Goal: Transaction & Acquisition: Obtain resource

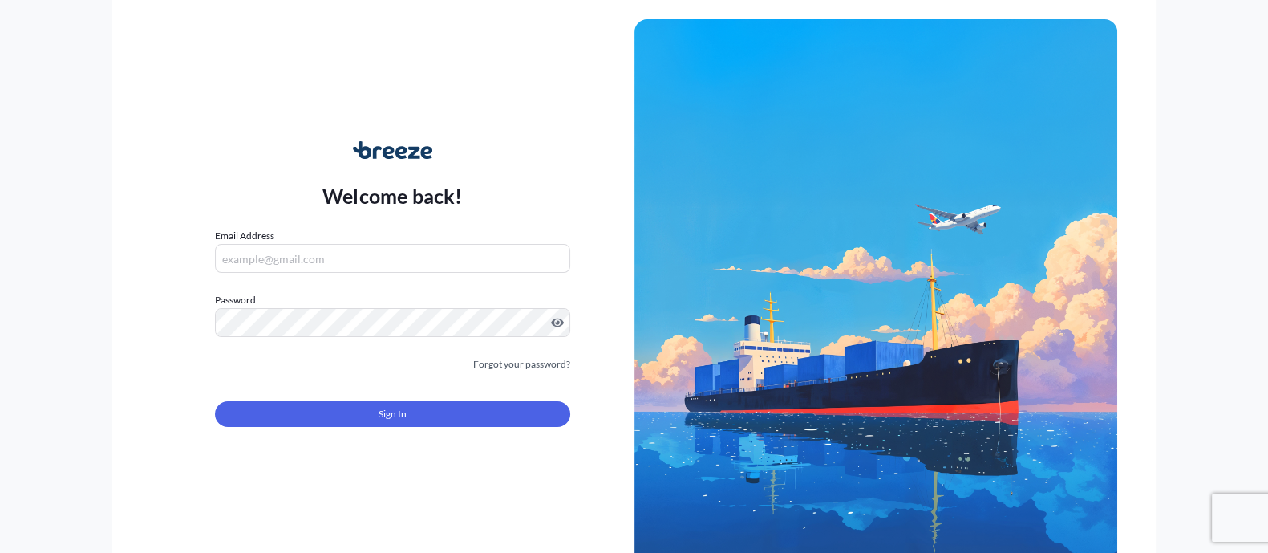
type input "[EMAIL_ADDRESS][DOMAIN_NAME]"
click at [449, 402] on div "Sign In" at bounding box center [392, 408] width 355 height 35
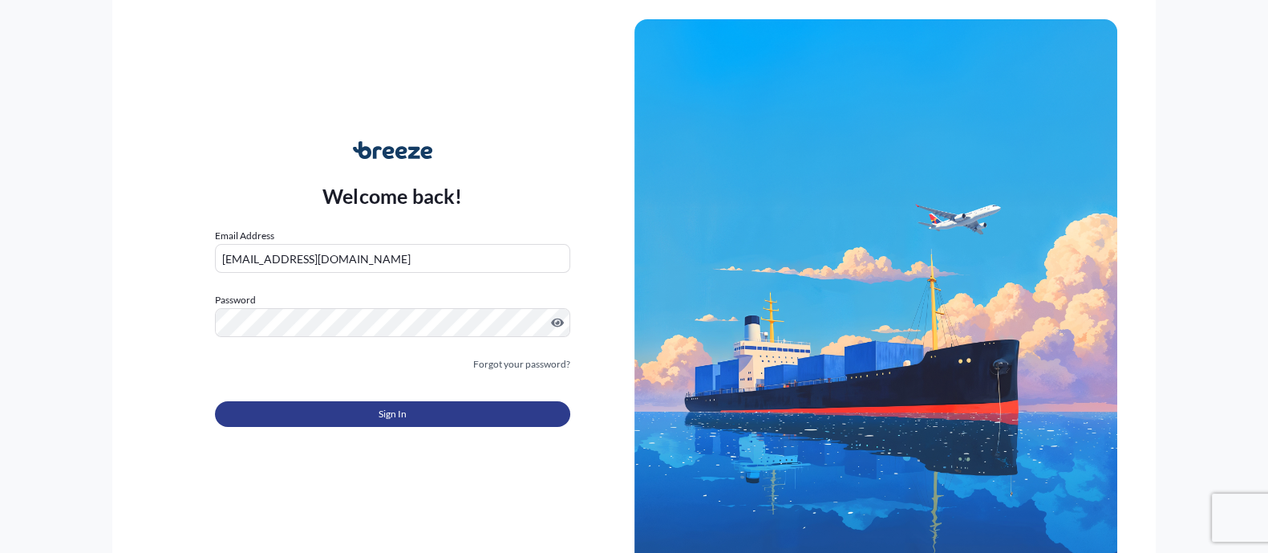
click at [449, 402] on button "Sign In" at bounding box center [392, 414] width 355 height 26
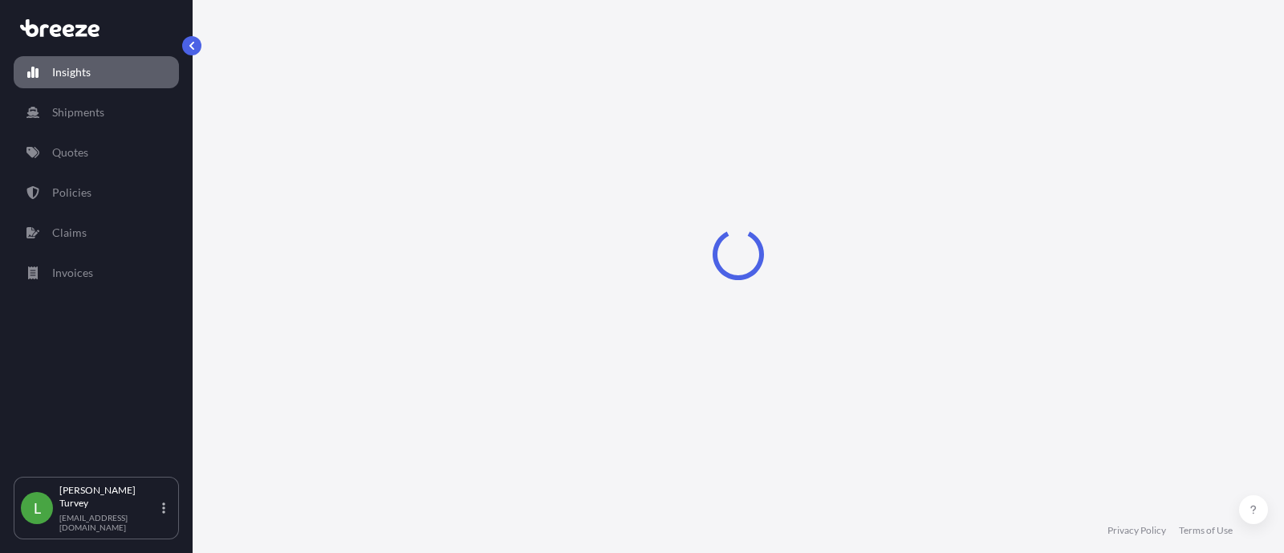
select select "2025"
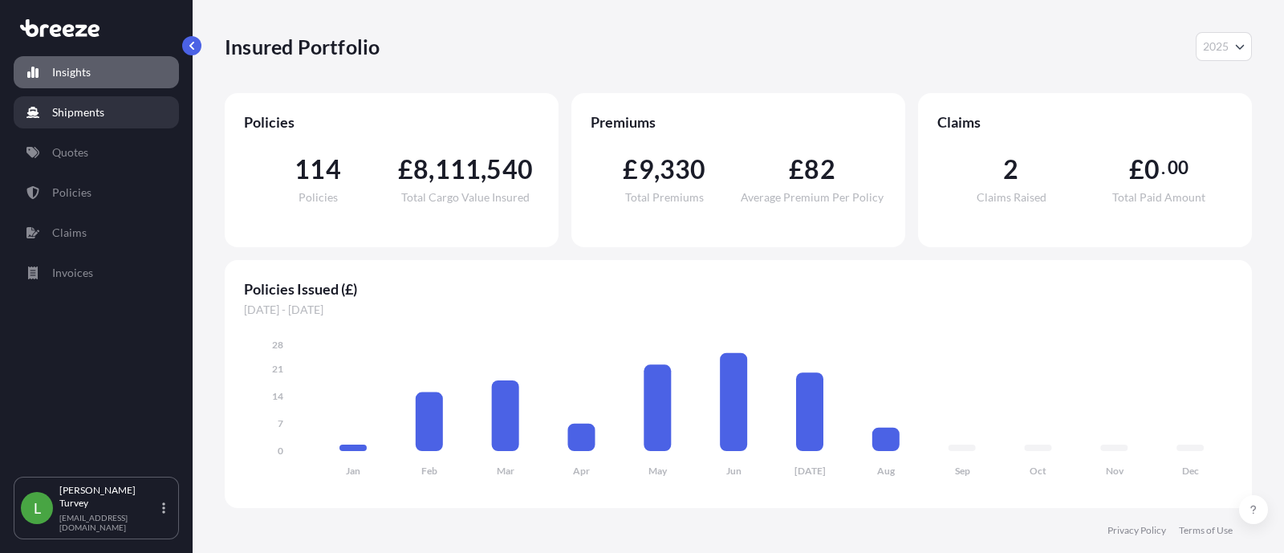
click at [78, 107] on p "Shipments" at bounding box center [78, 112] width 52 height 16
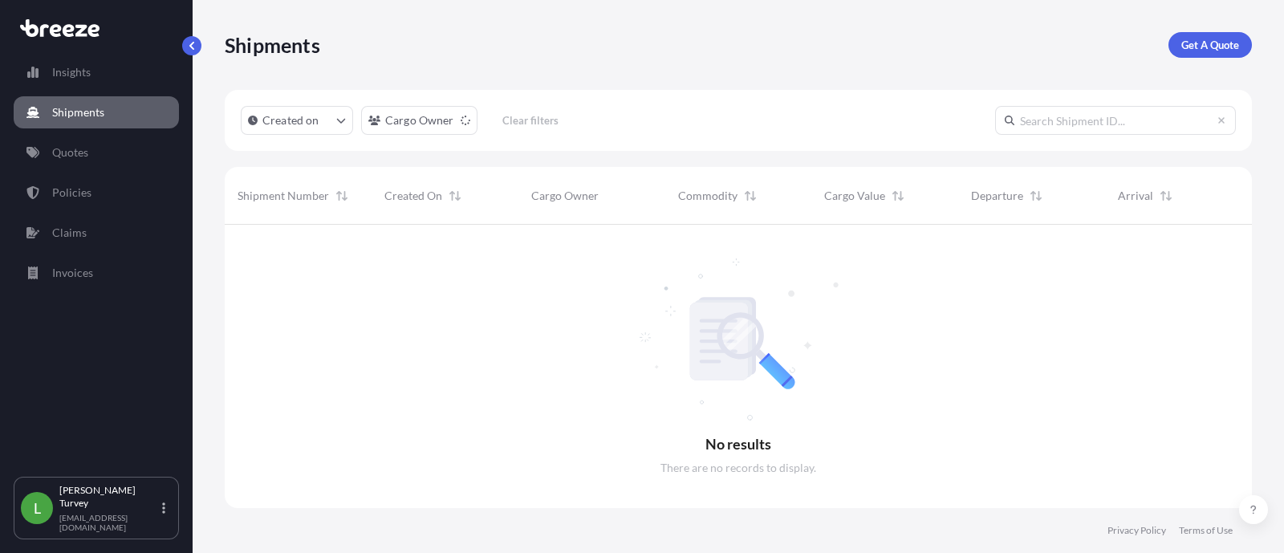
scroll to position [325, 1011]
click at [1193, 51] on p "Get A Quote" at bounding box center [1210, 45] width 58 height 16
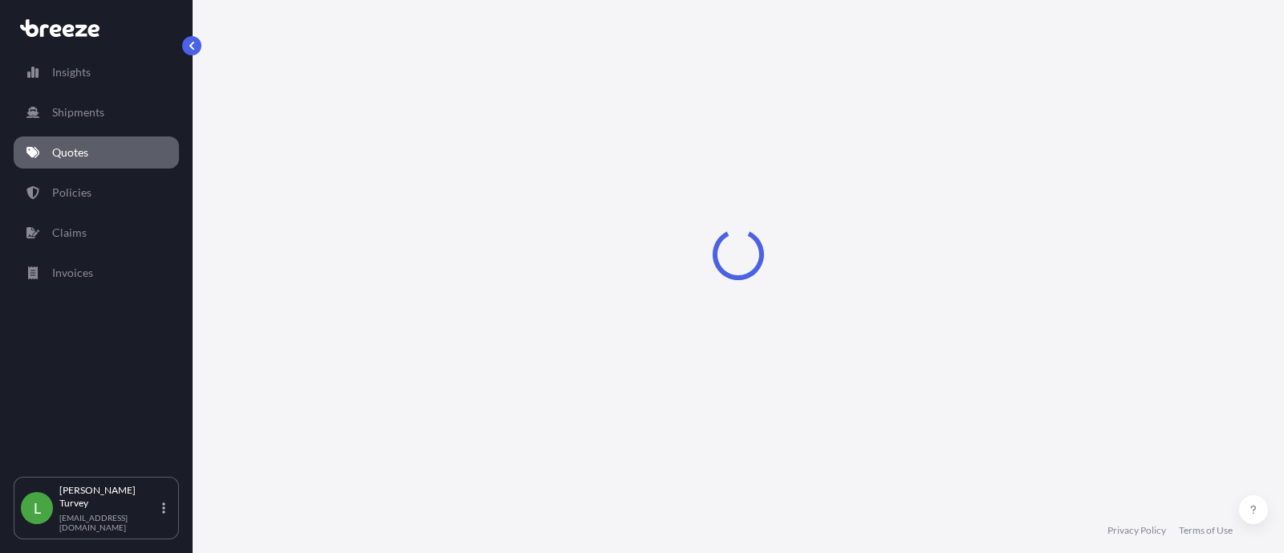
select select "Sea"
select select "1"
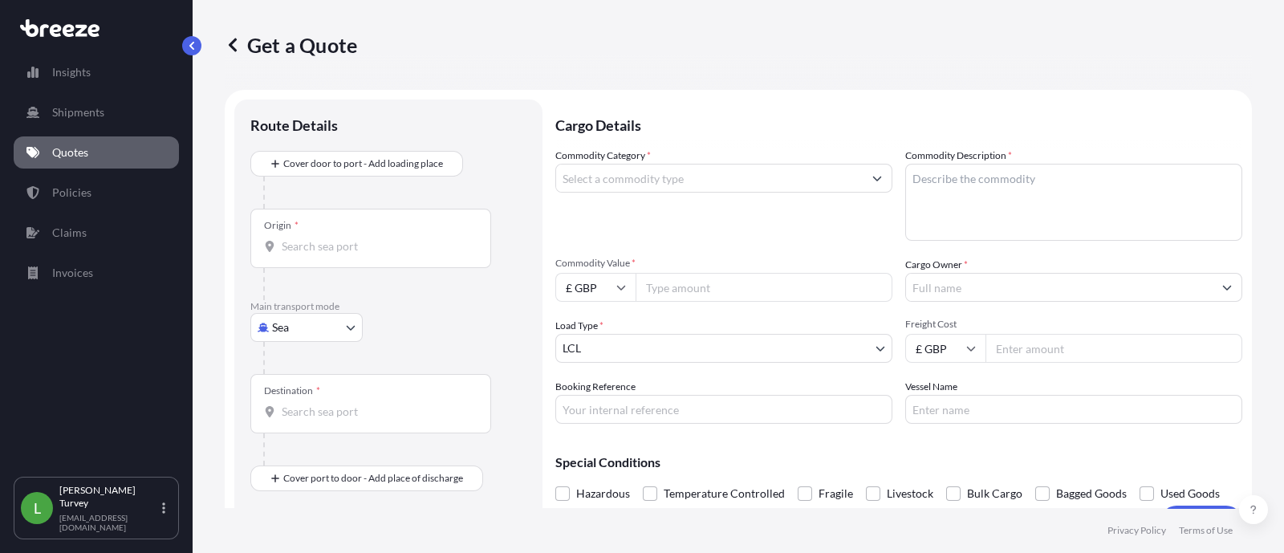
scroll to position [25, 0]
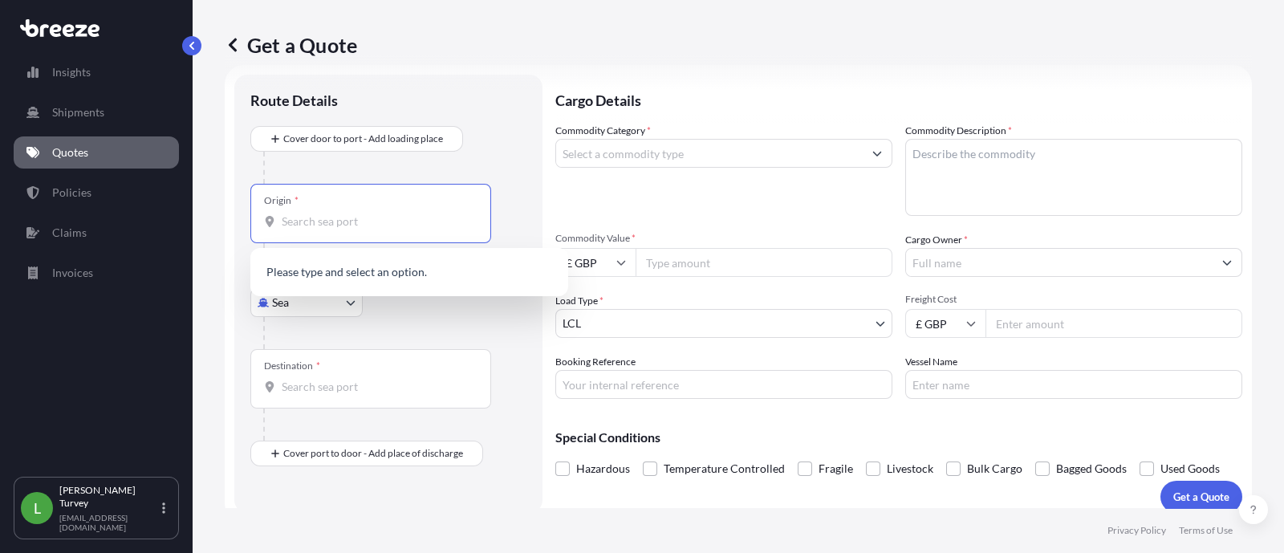
drag, startPoint x: 325, startPoint y: 218, endPoint x: 309, endPoint y: 211, distance: 17.6
click at [323, 218] on input "Origin *" at bounding box center [376, 221] width 189 height 16
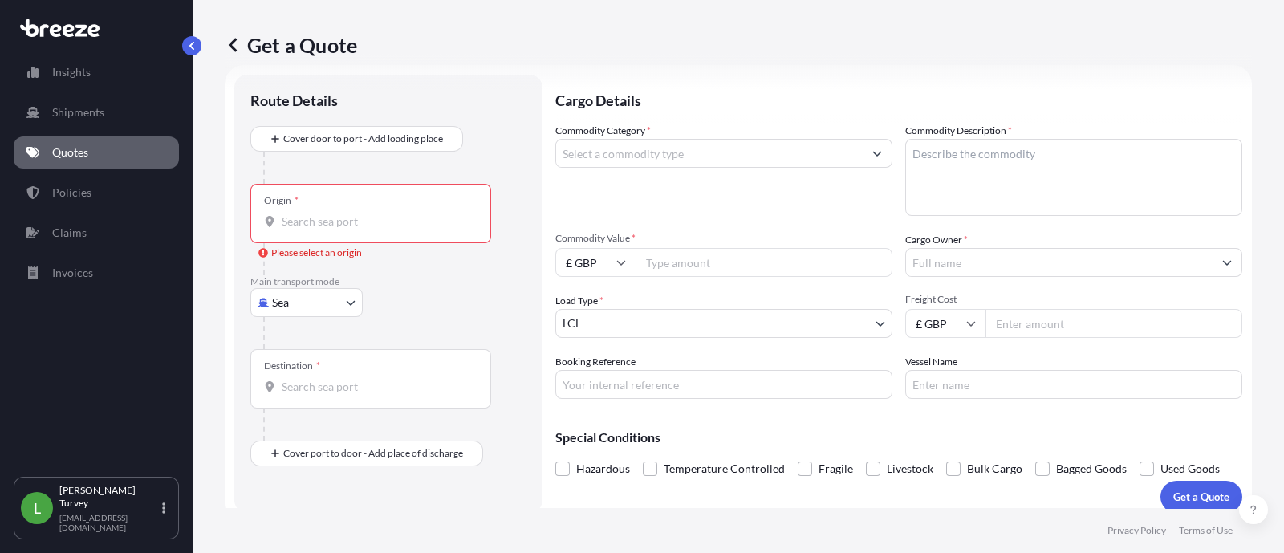
click at [374, 241] on div "Origin *" at bounding box center [370, 213] width 241 height 59
click at [374, 229] on input "Origin * Please select an origin" at bounding box center [376, 221] width 189 height 16
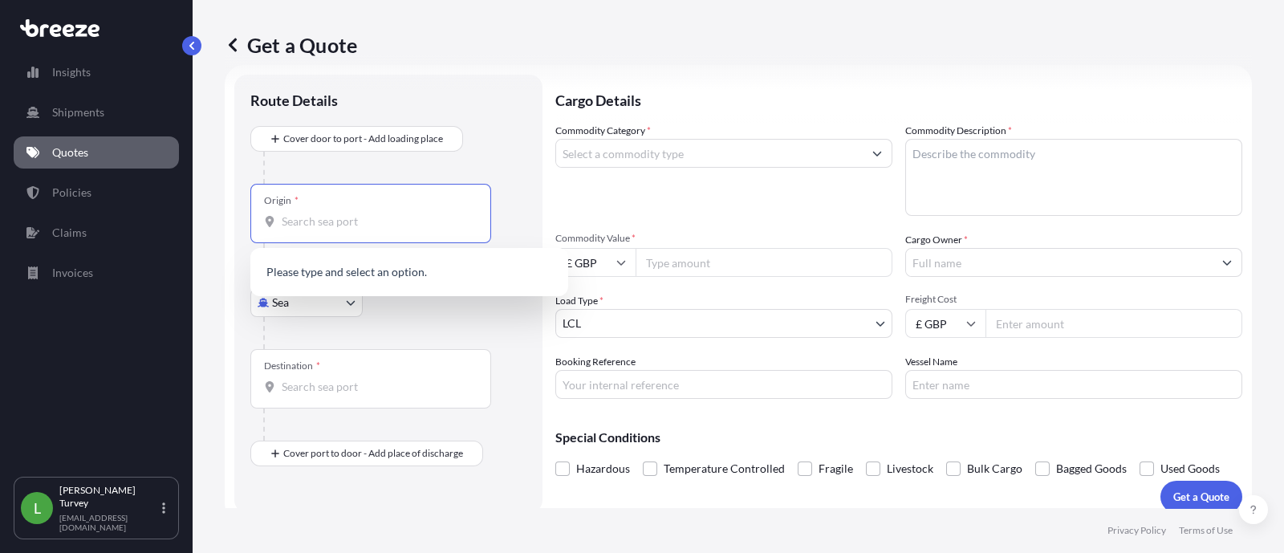
click at [360, 396] on div "Destination *" at bounding box center [370, 378] width 241 height 59
click at [360, 395] on input "Destination *" at bounding box center [376, 387] width 189 height 16
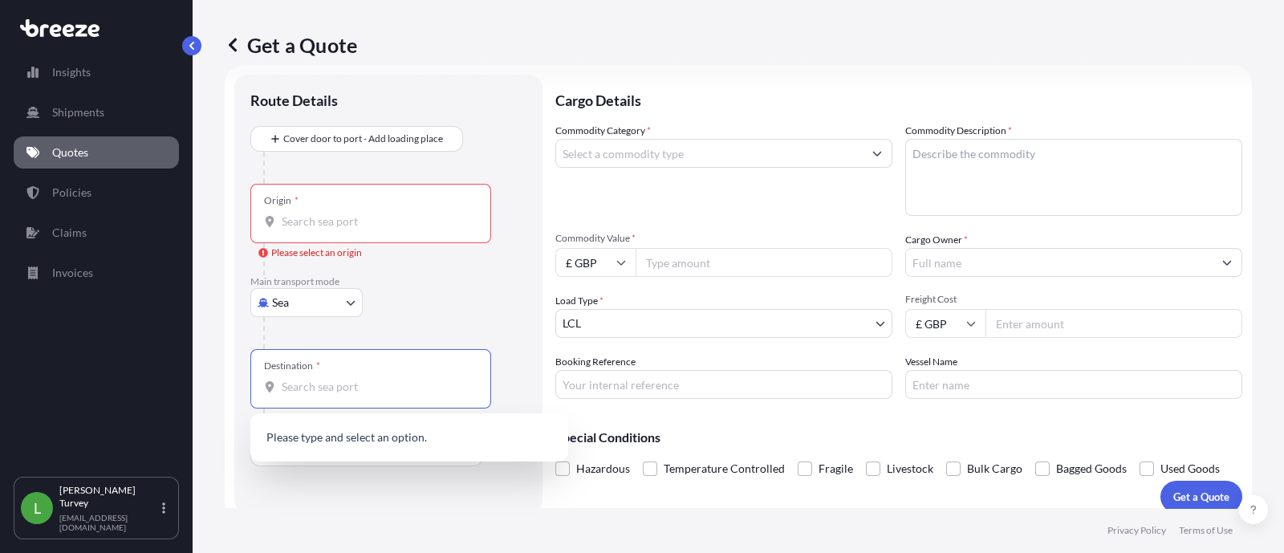
type input "f"
click at [416, 304] on div "Main transport mode Sea Sea Air Road Rail" at bounding box center [388, 312] width 276 height 74
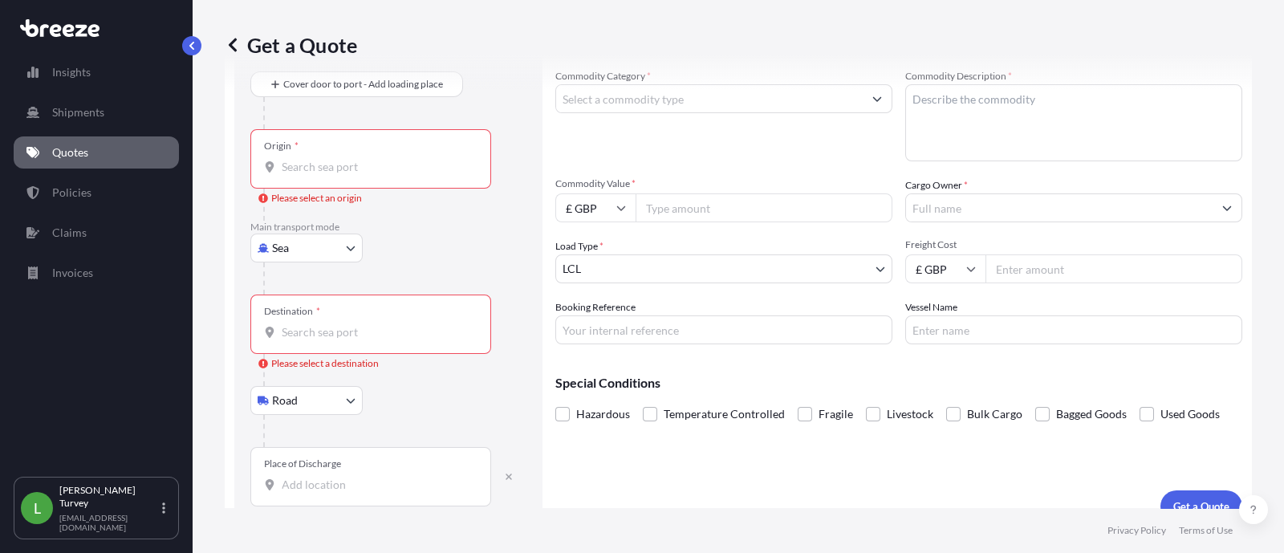
scroll to position [102, 0]
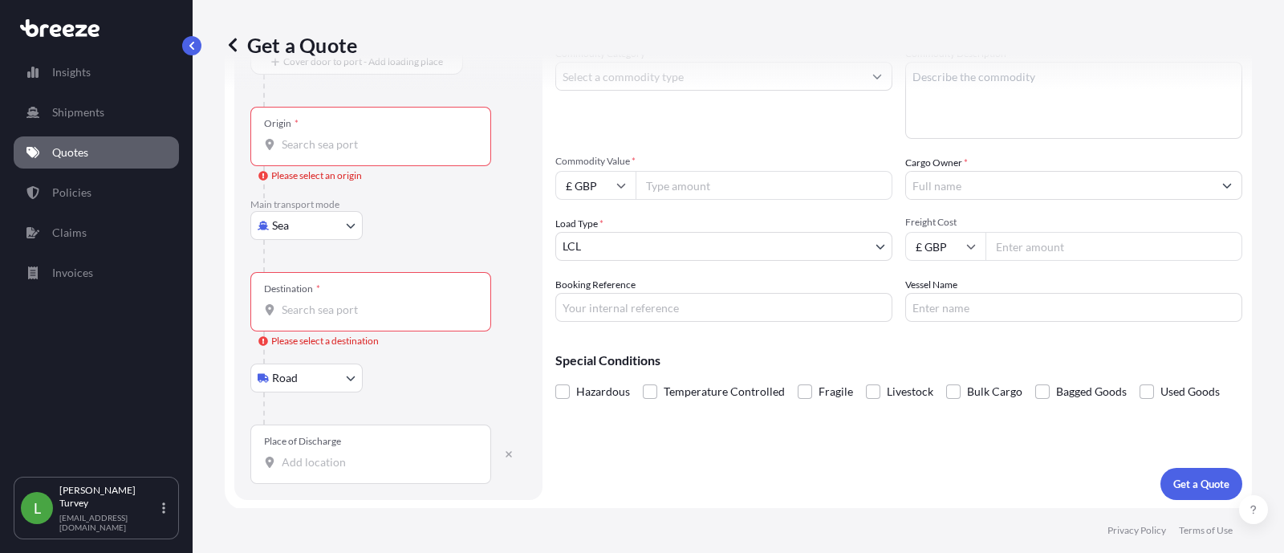
click at [379, 443] on div "Place of Discharge" at bounding box center [370, 453] width 241 height 59
click at [379, 454] on input "Place of Discharge" at bounding box center [376, 462] width 189 height 16
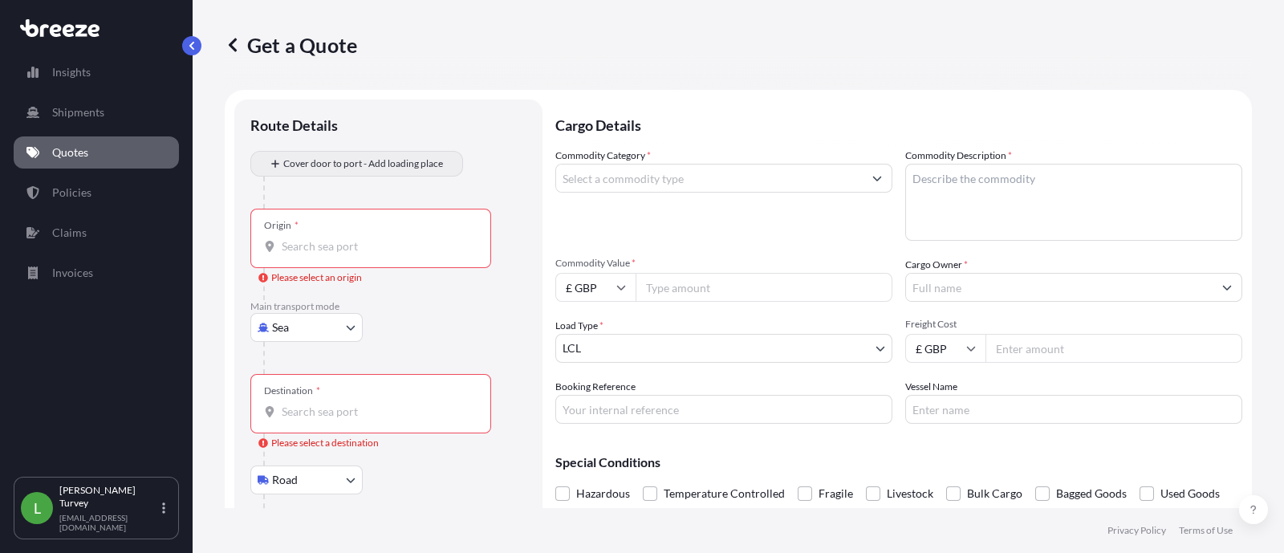
click at [386, 190] on div "Cover door to port - Add loading place" at bounding box center [388, 180] width 276 height 58
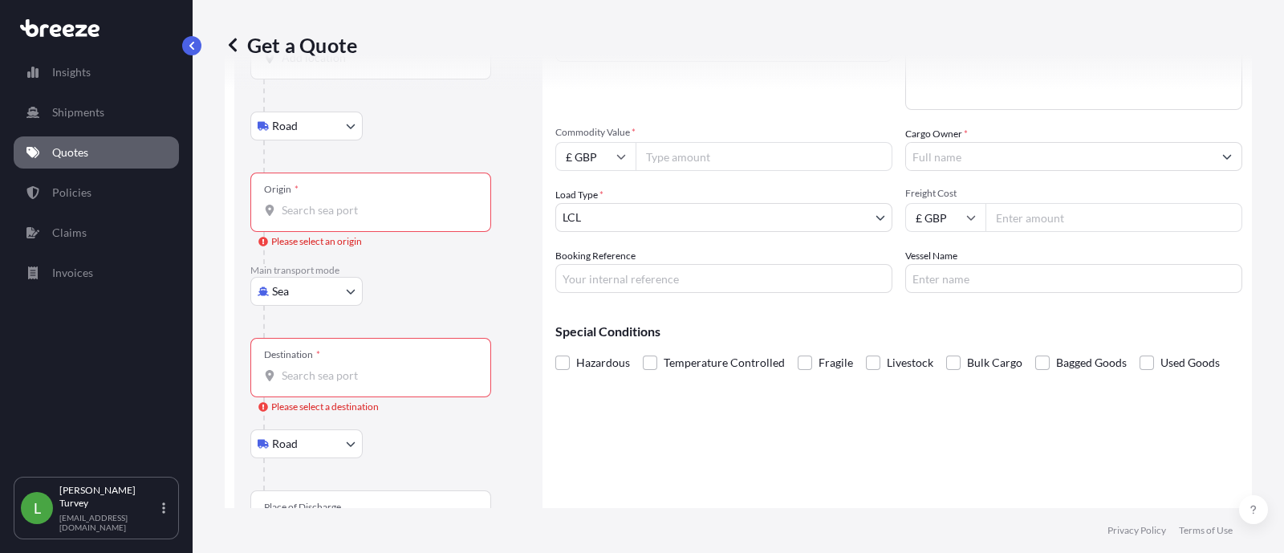
scroll to position [196, 0]
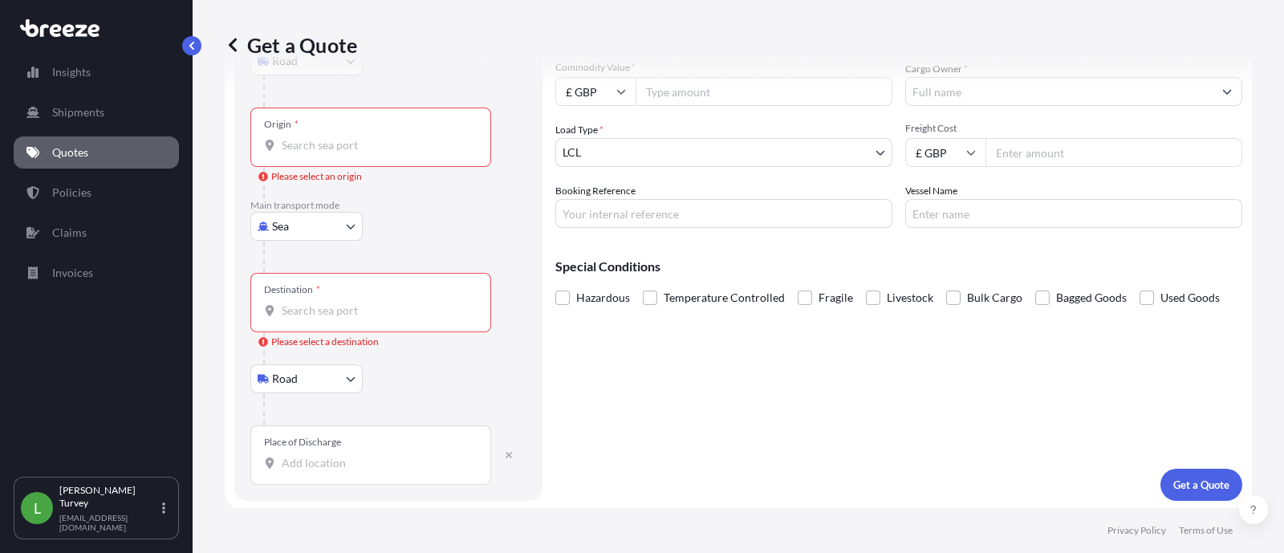
click at [381, 312] on div "Destination *" at bounding box center [370, 302] width 241 height 59
click at [330, 486] on div "Route Details Place of loading Road Road Rail Origin * Please select an origin …" at bounding box center [388, 202] width 308 height 597
drag, startPoint x: 343, startPoint y: 475, endPoint x: 327, endPoint y: 488, distance: 20.5
click at [326, 507] on form "Route Details Place of loading Road Road Rail Origin * Please select an origin …" at bounding box center [738, 202] width 1027 height 616
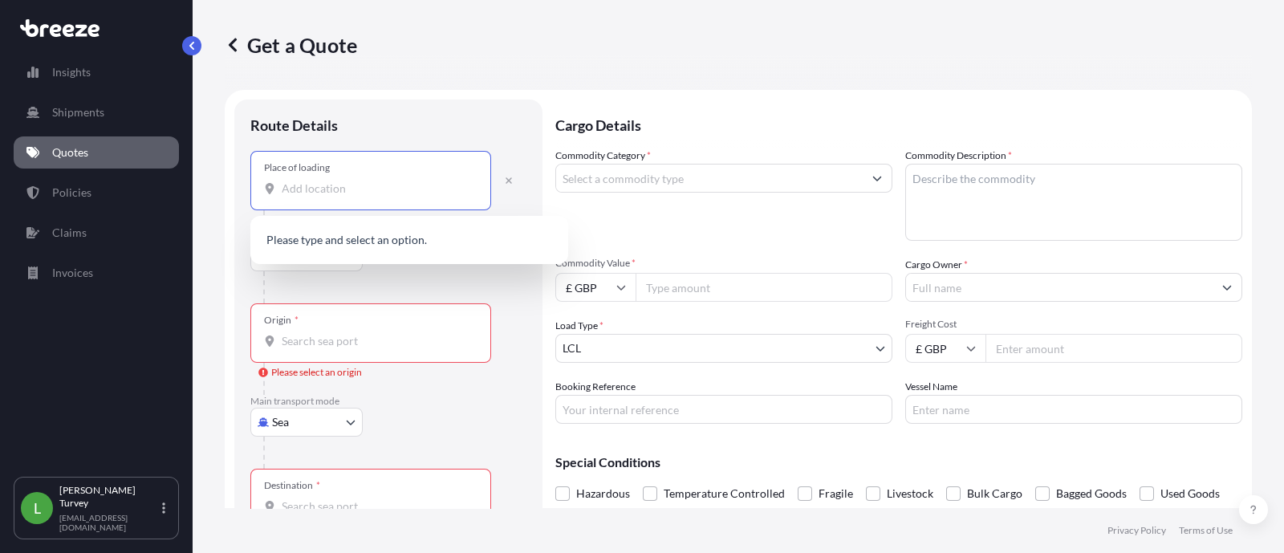
click at [361, 193] on input "Place of loading" at bounding box center [376, 188] width 189 height 16
click at [394, 170] on div "Place of loading" at bounding box center [370, 180] width 241 height 59
click at [394, 180] on input "Place of loading" at bounding box center [376, 188] width 189 height 16
paste input "Telford"
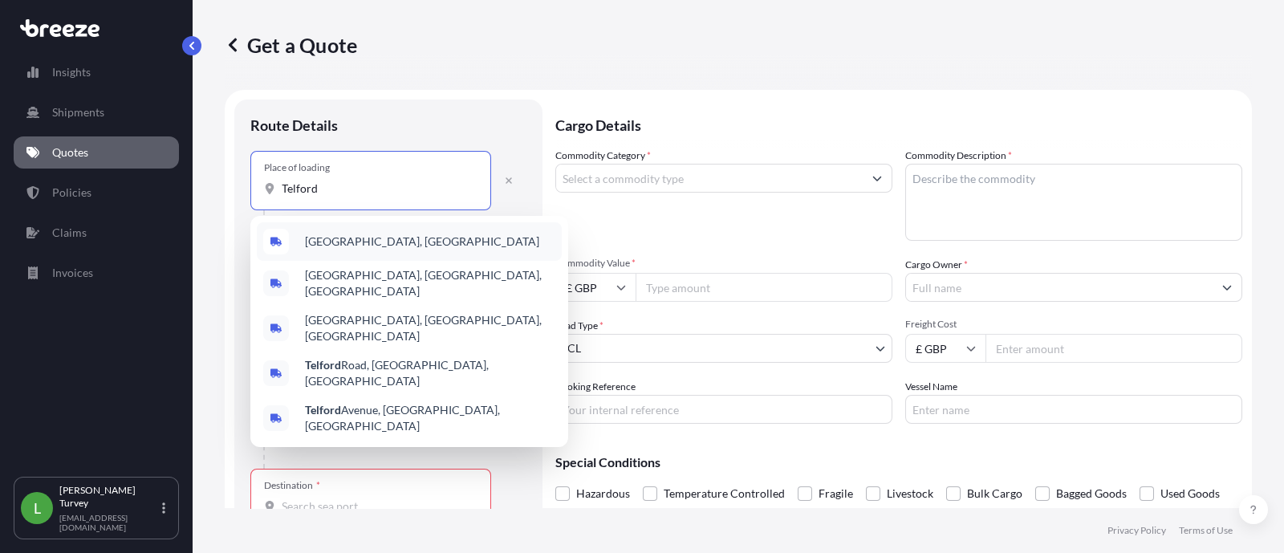
click at [393, 239] on div "Telford, UK" at bounding box center [409, 241] width 305 height 39
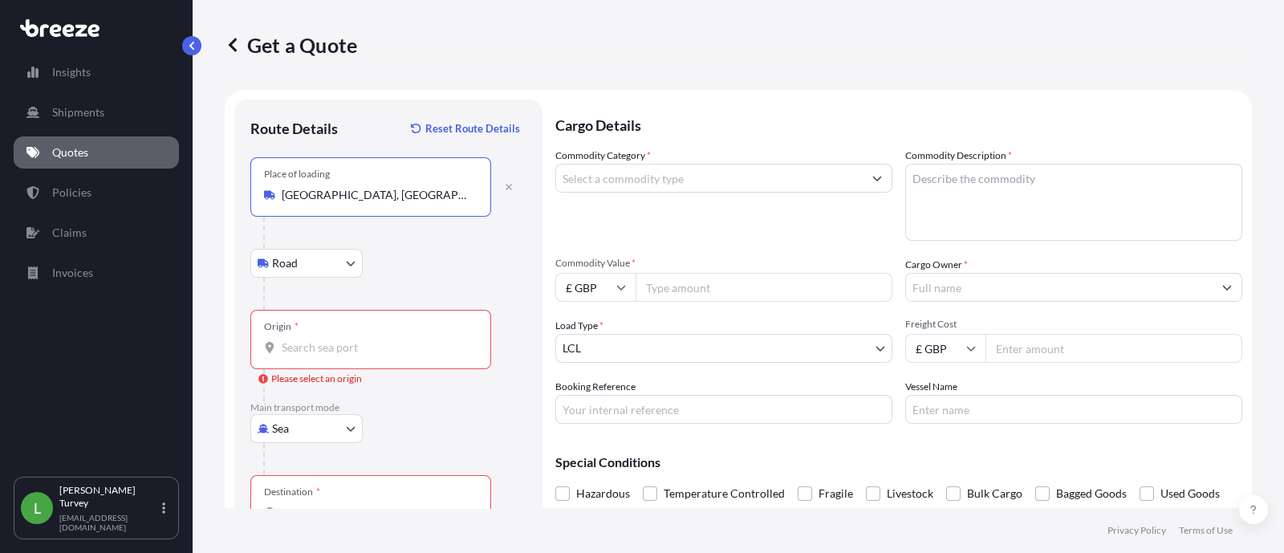
type input "Telford, UK"
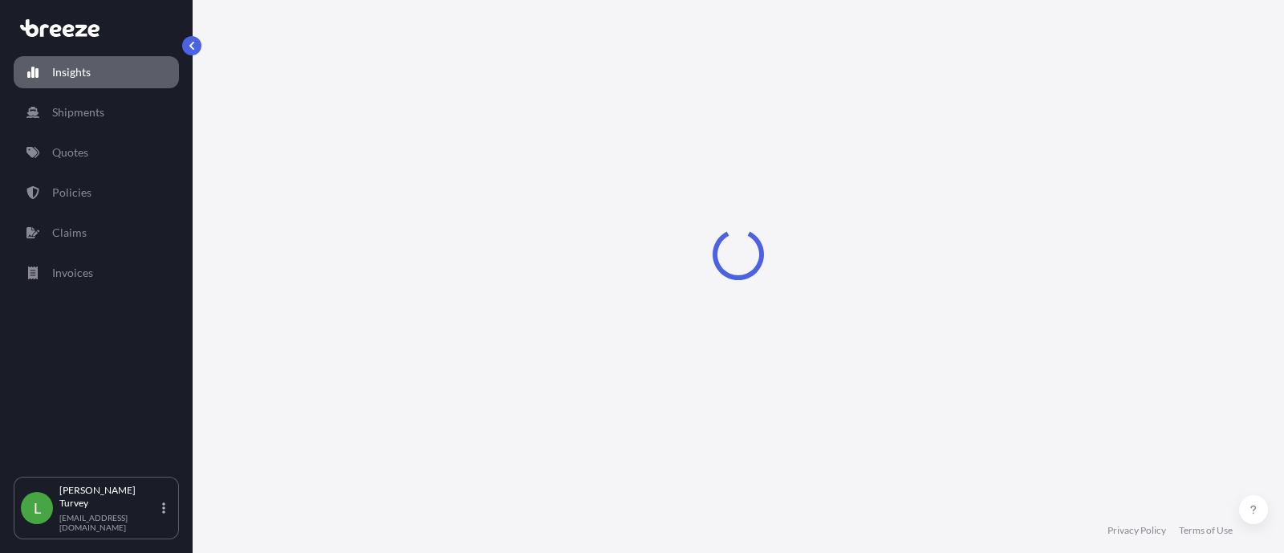
select select "2025"
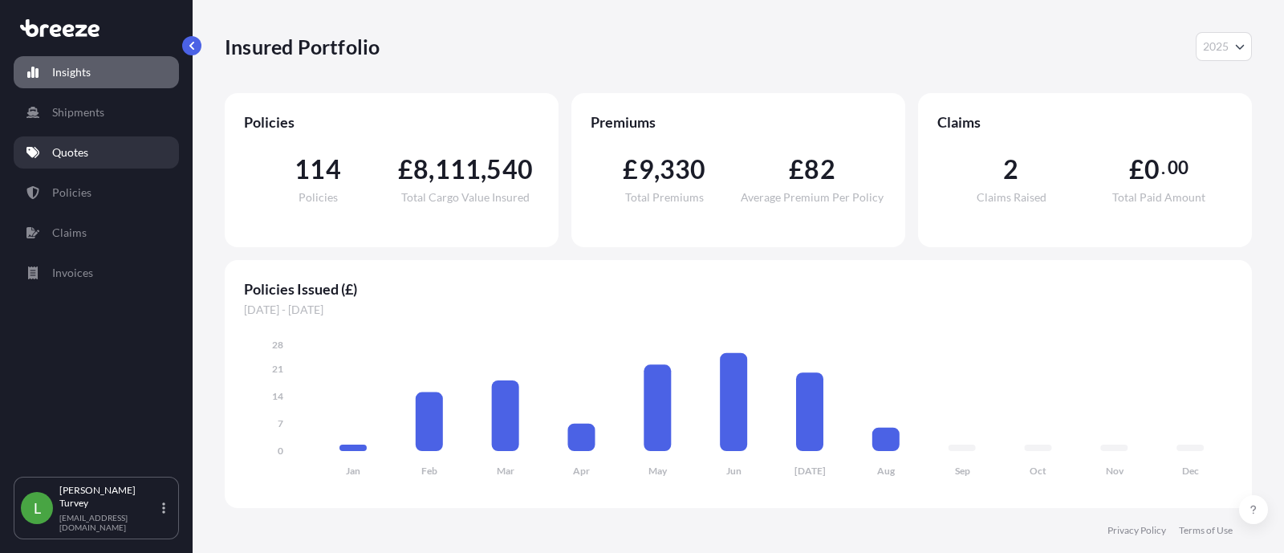
click at [91, 148] on link "Quotes" at bounding box center [96, 152] width 165 height 32
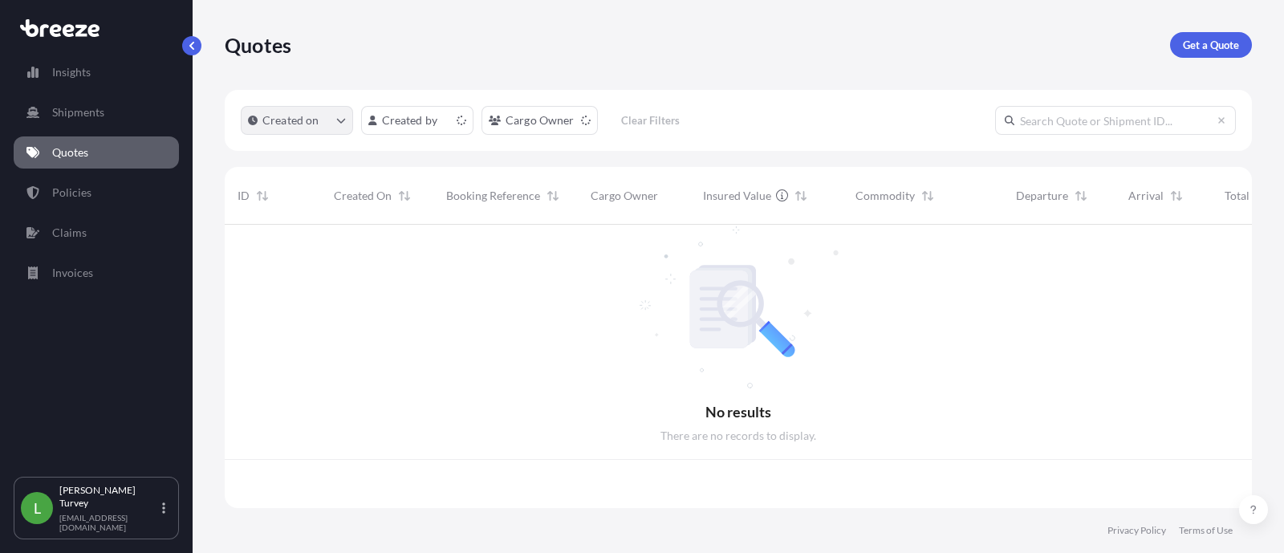
scroll to position [277, 1011]
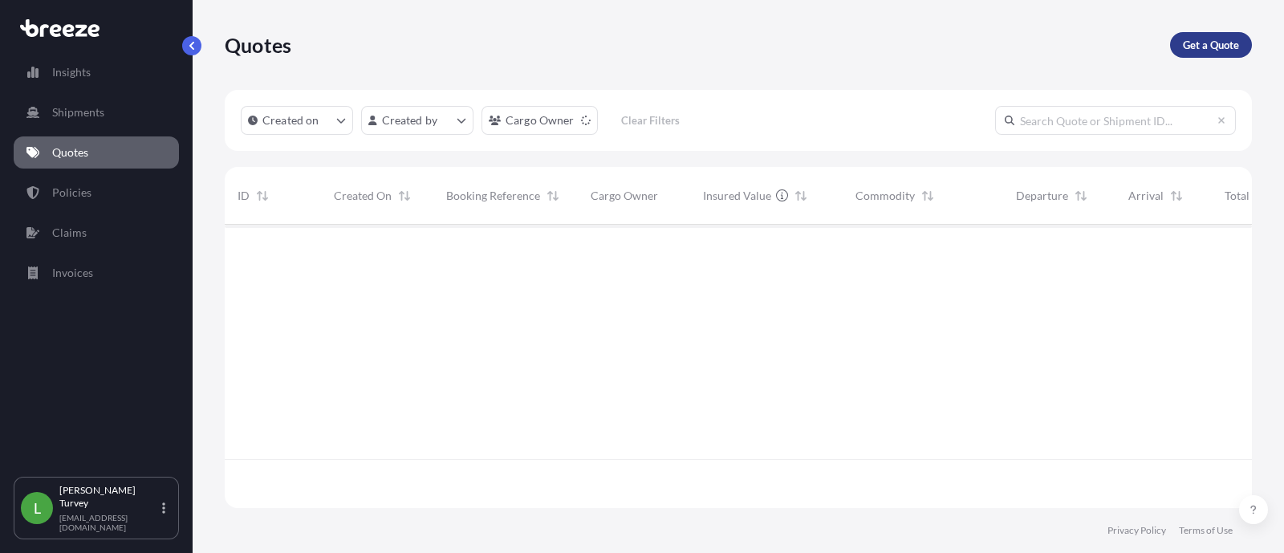
click at [1210, 46] on p "Get a Quote" at bounding box center [1210, 45] width 56 height 16
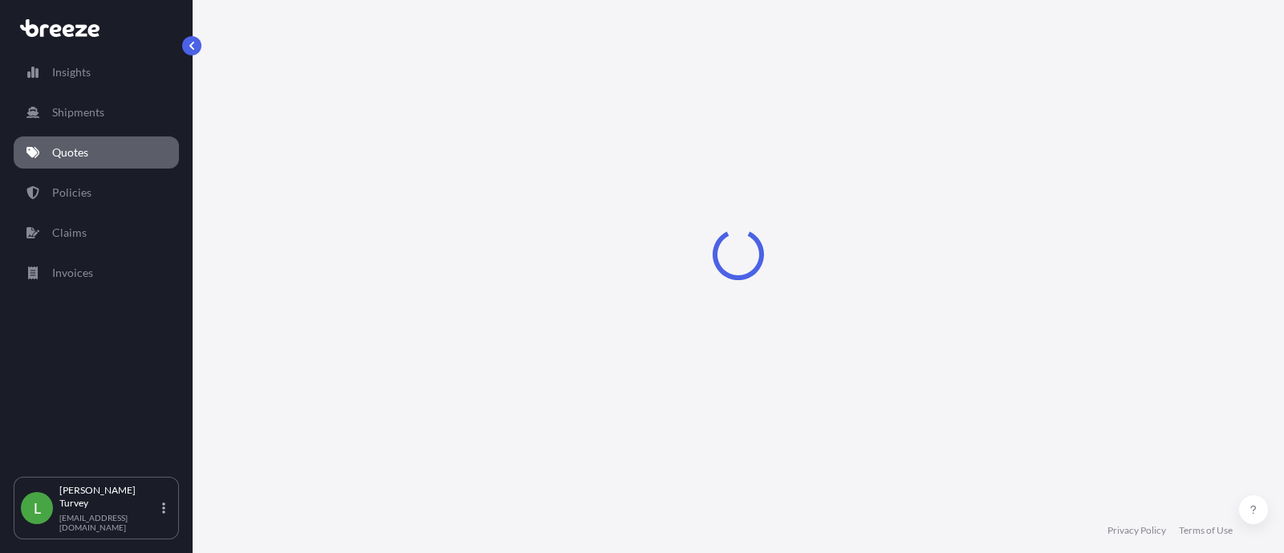
select select "Sea"
select select "1"
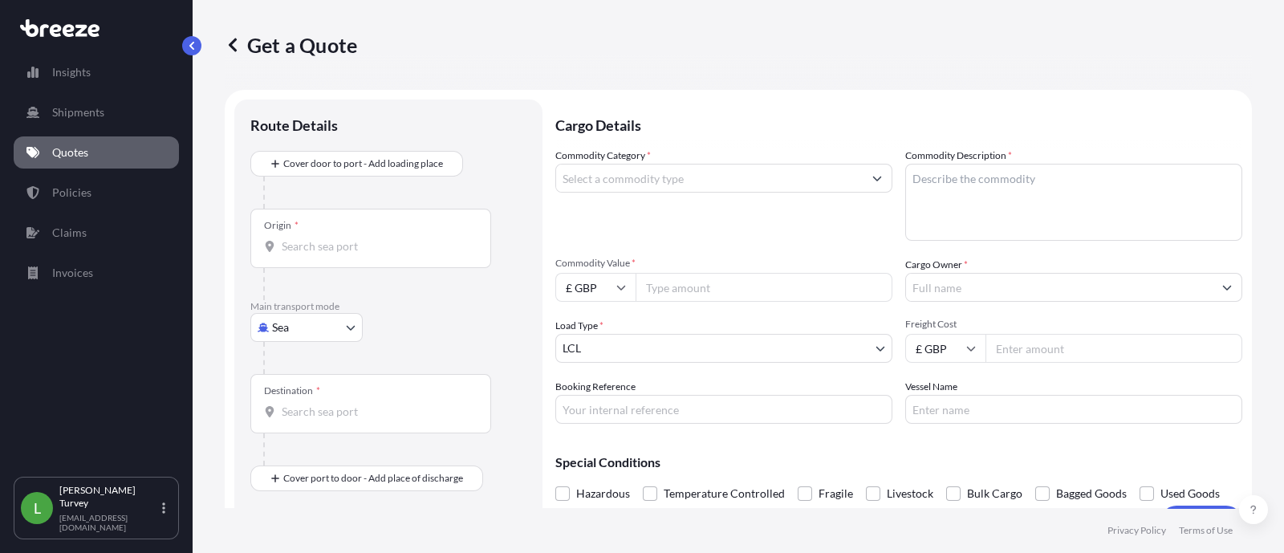
scroll to position [25, 0]
